Goal: Task Accomplishment & Management: Manage account settings

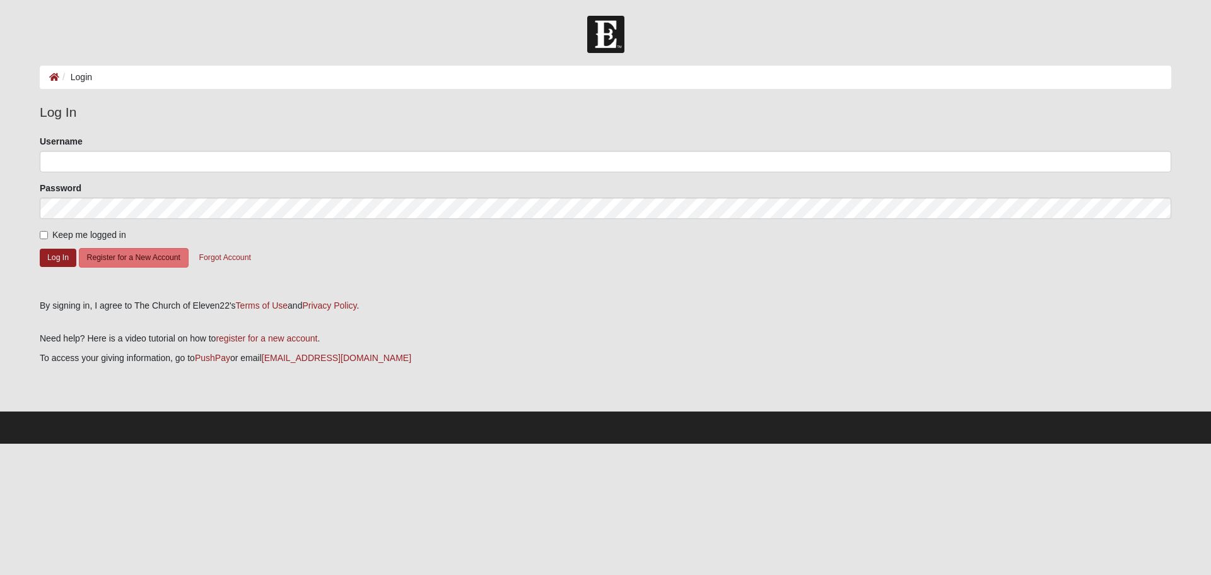
click at [98, 74] on ol "Login" at bounding box center [606, 77] width 1132 height 23
click at [126, 160] on input "Username" at bounding box center [606, 161] width 1132 height 21
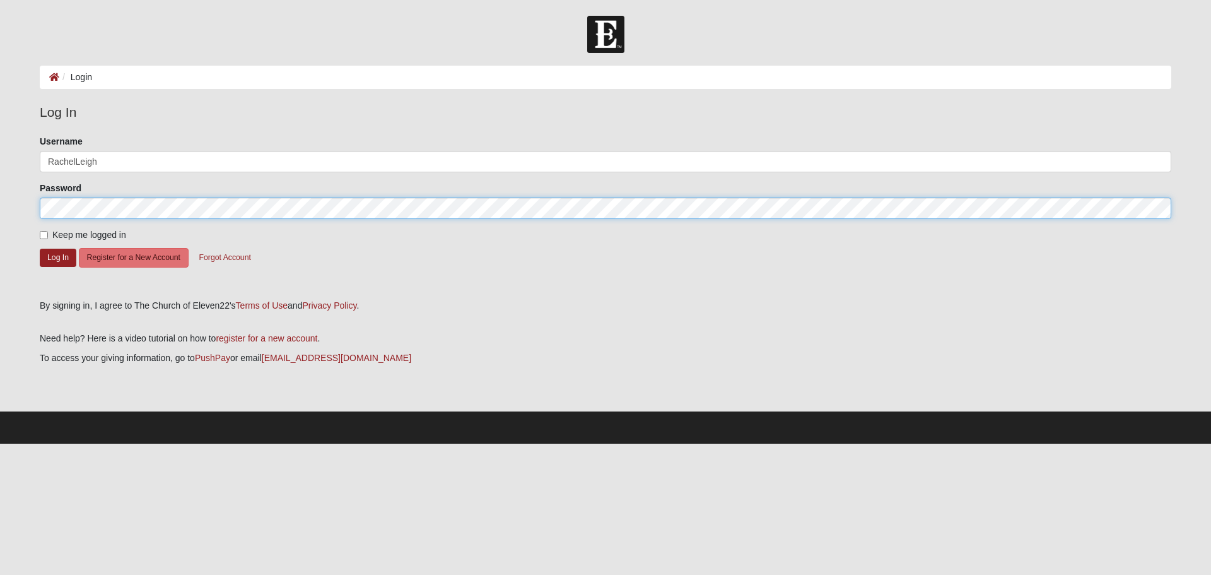
click at [40, 249] on button "Log In" at bounding box center [58, 258] width 37 height 18
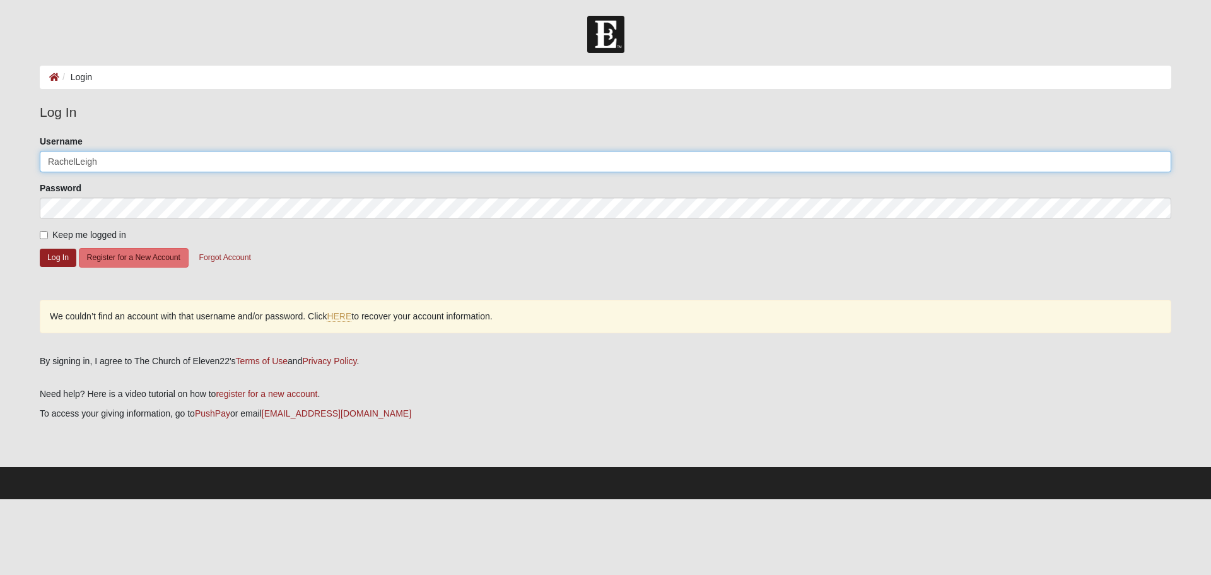
click at [126, 160] on input "RachelLeigh" at bounding box center [606, 161] width 1132 height 21
click at [40, 249] on button "Log In" at bounding box center [58, 258] width 37 height 18
click at [126, 160] on input "RachelLeigh386" at bounding box center [606, 161] width 1132 height 21
type input "RachelLeigh"
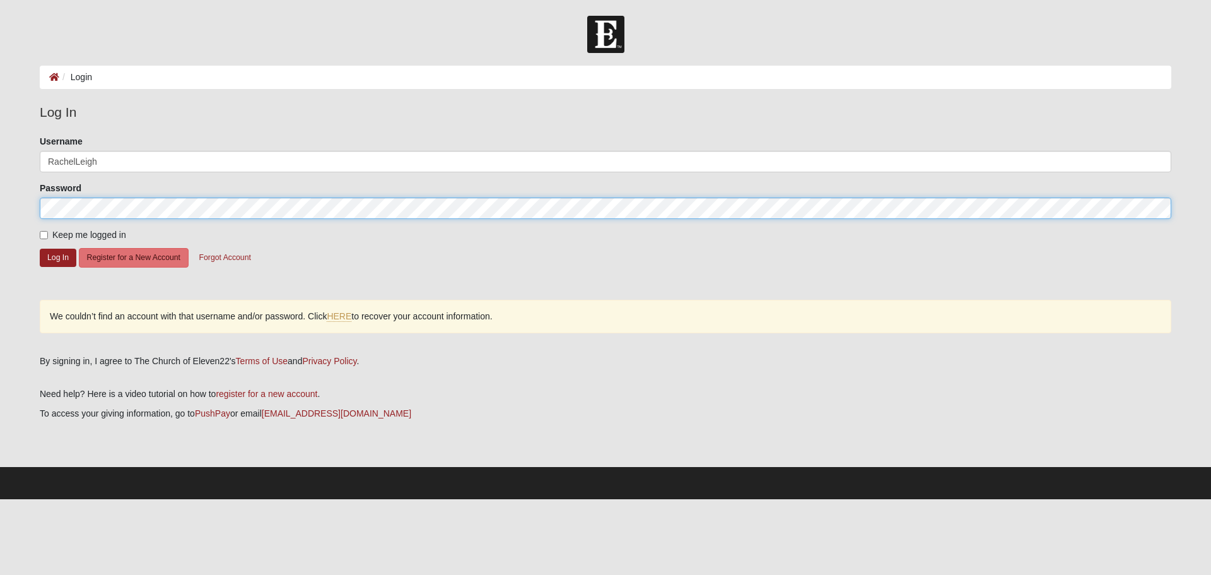
click at [40, 249] on button "Log In" at bounding box center [58, 258] width 37 height 18
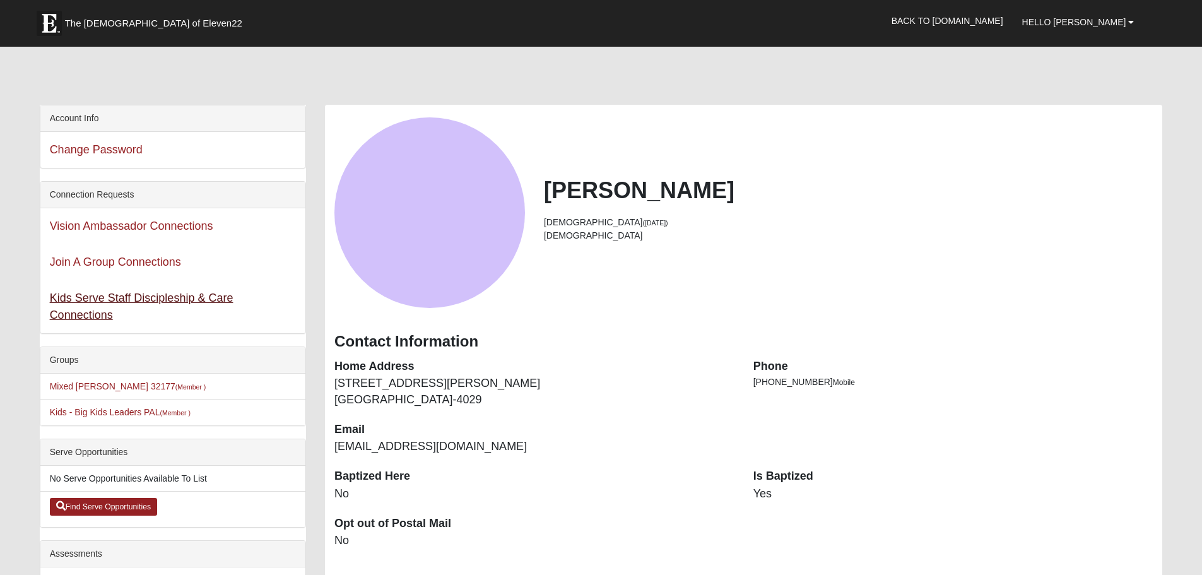
scroll to position [252, 0]
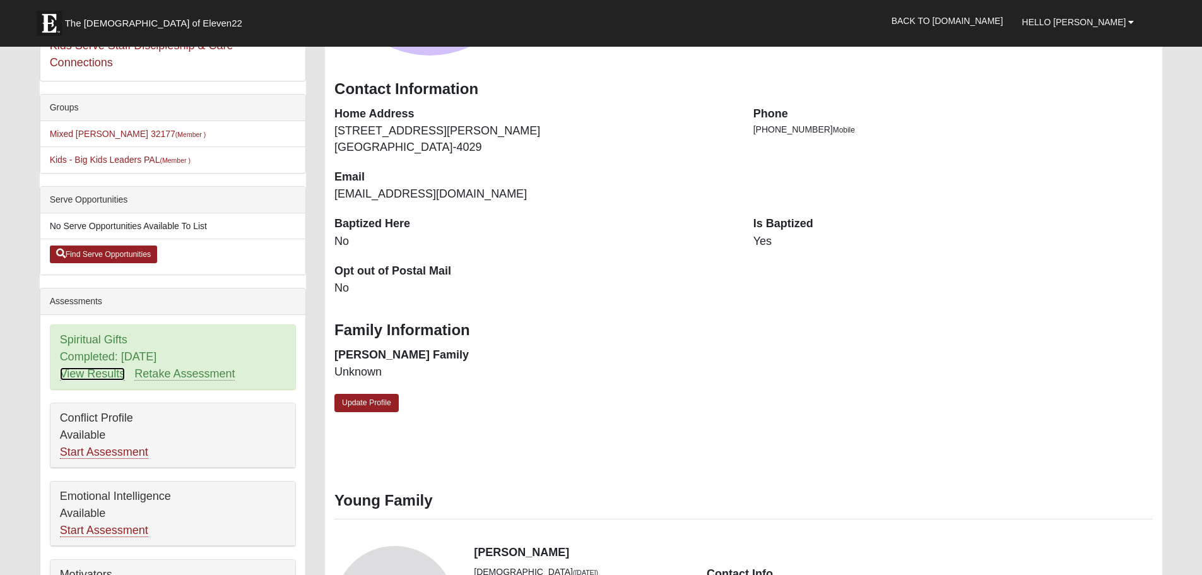
click at [90, 370] on link "View Results" at bounding box center [93, 373] width 66 height 13
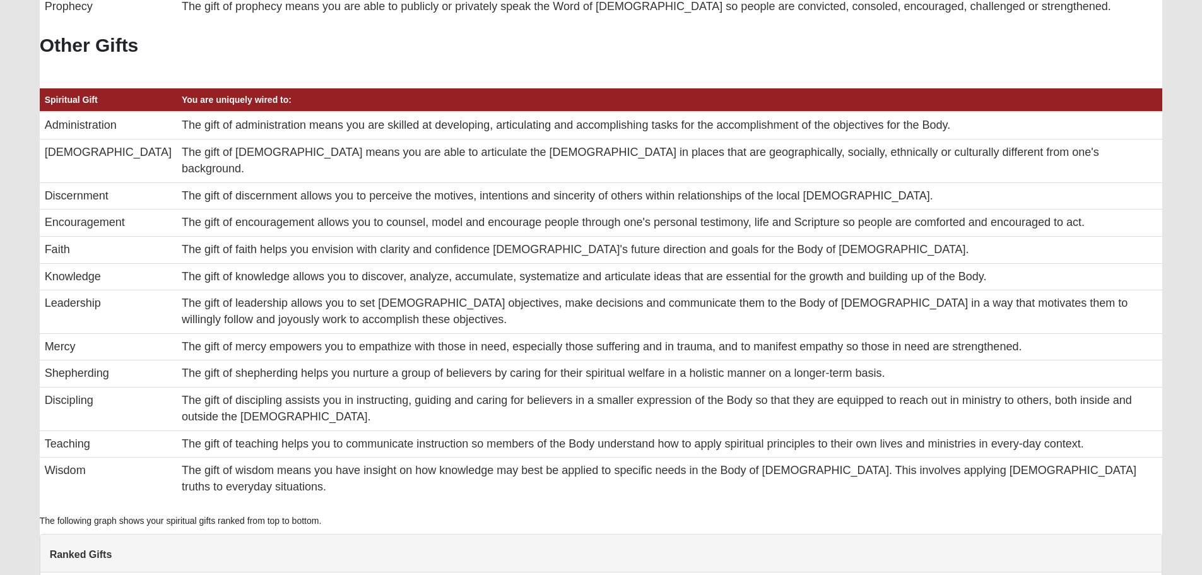
scroll to position [78, 0]
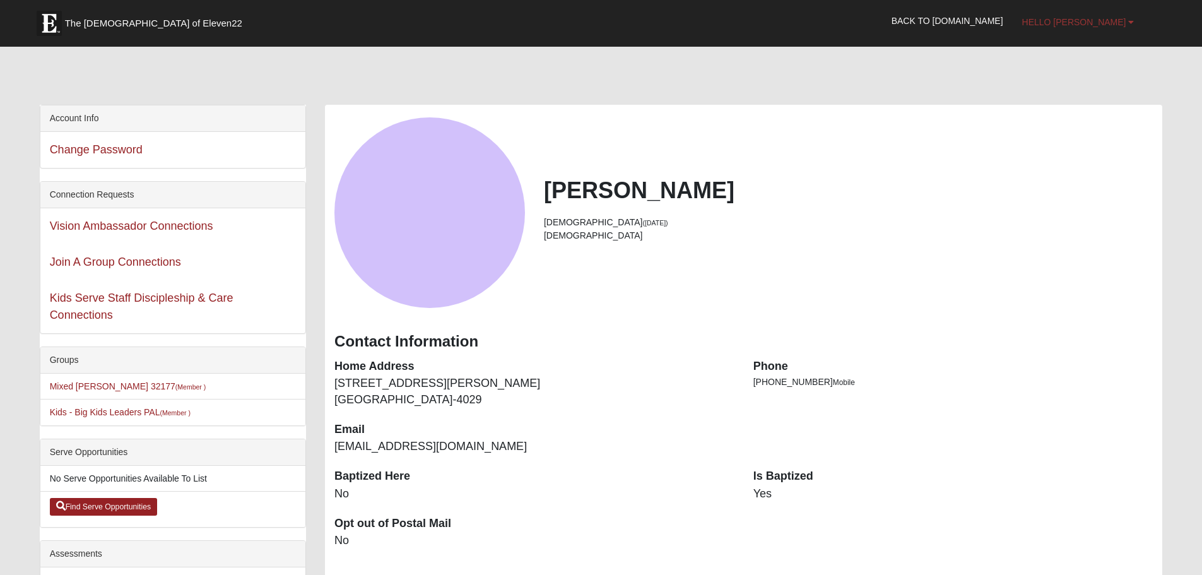
click at [1094, 33] on link "Hello [PERSON_NAME]" at bounding box center [1077, 22] width 131 height 32
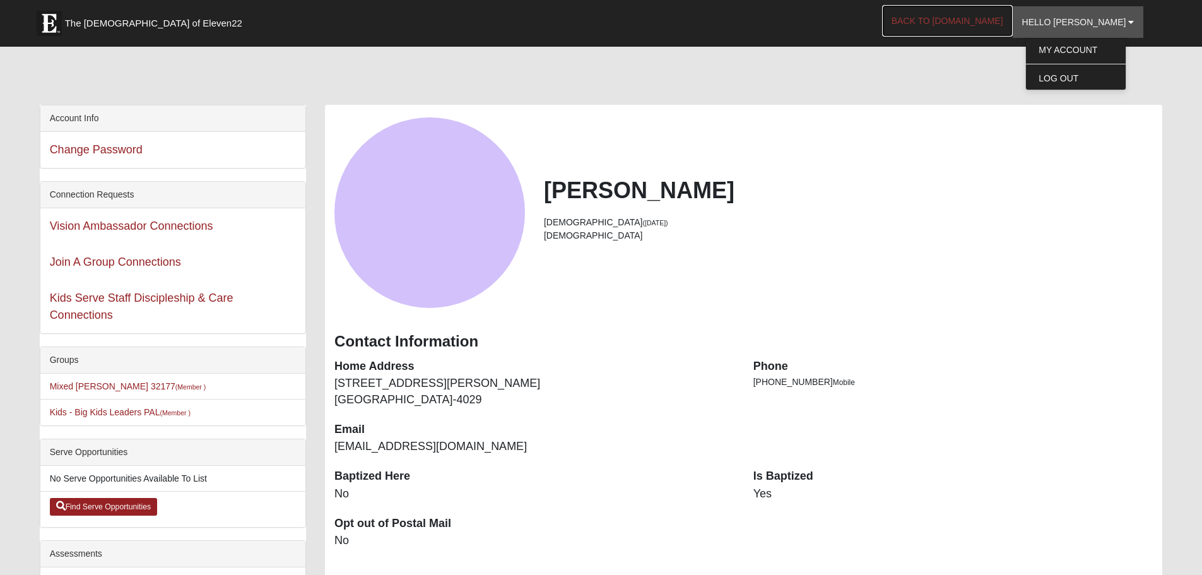
click at [979, 16] on link "Back to [DOMAIN_NAME]" at bounding box center [947, 21] width 131 height 32
